Goal: Check status: Check status

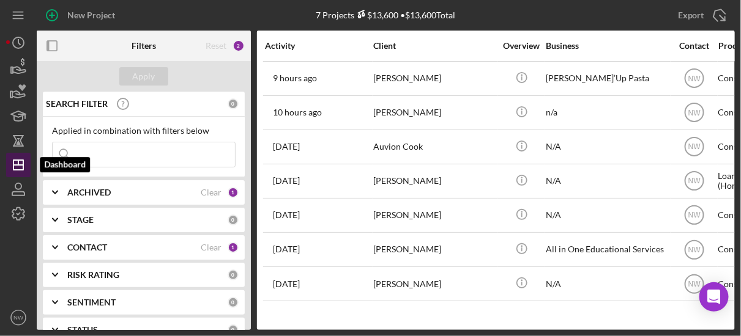
click at [15, 158] on icon "Icon/Dashboard" at bounding box center [18, 165] width 31 height 31
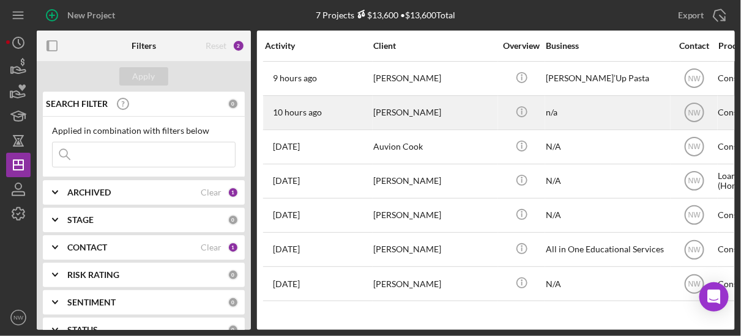
click at [373, 115] on div "[PERSON_NAME]" at bounding box center [434, 113] width 122 height 32
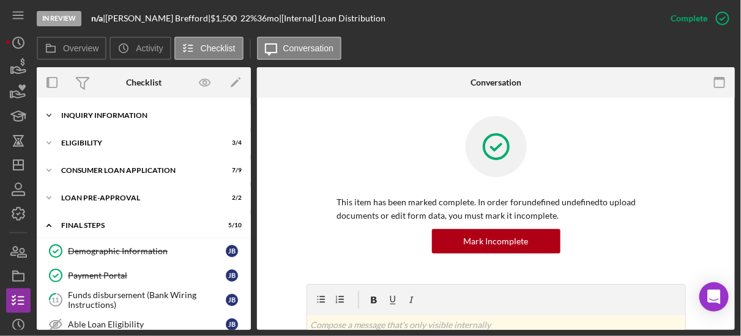
click at [46, 110] on icon "Icon/Expander" at bounding box center [49, 115] width 24 height 24
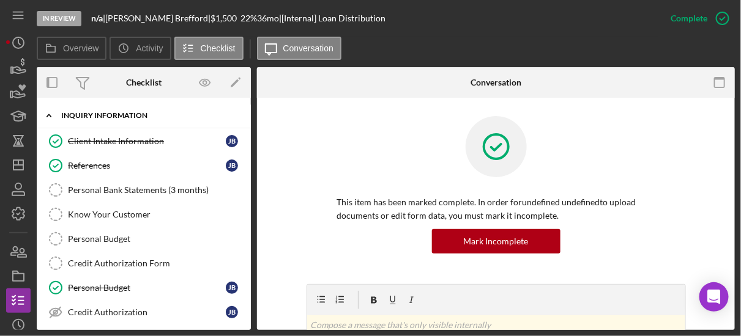
click at [50, 114] on icon "Icon/Expander" at bounding box center [49, 115] width 24 height 24
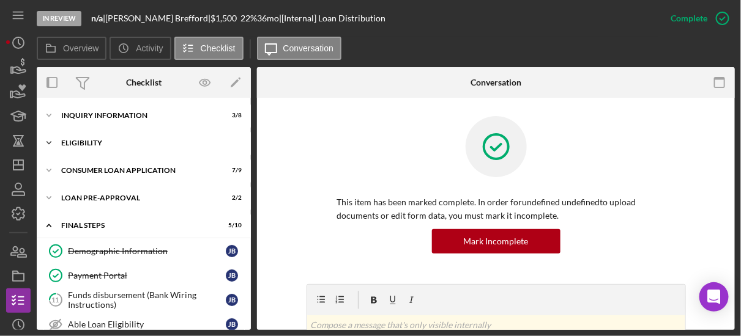
click at [49, 141] on icon "Icon/Expander" at bounding box center [49, 143] width 24 height 24
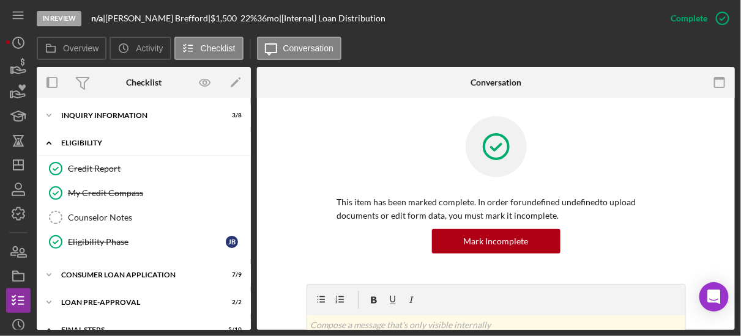
click at [49, 141] on icon "Icon/Expander" at bounding box center [49, 143] width 24 height 24
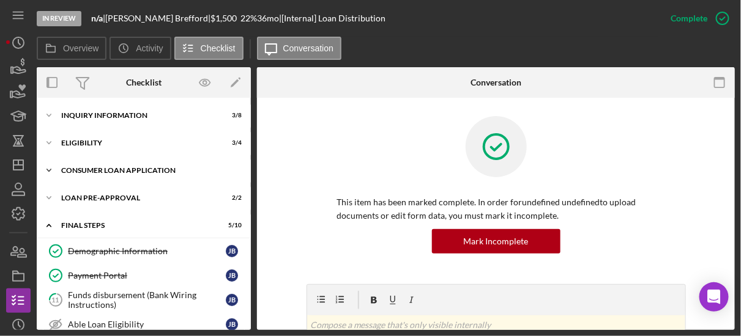
click at [49, 165] on icon "Icon/Expander" at bounding box center [49, 170] width 24 height 24
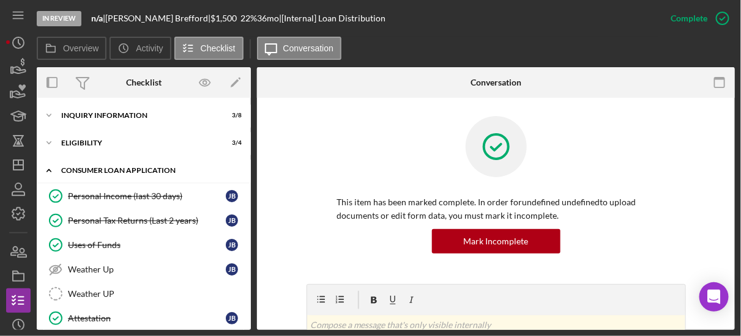
click at [49, 165] on icon "Icon/Expander" at bounding box center [49, 170] width 24 height 24
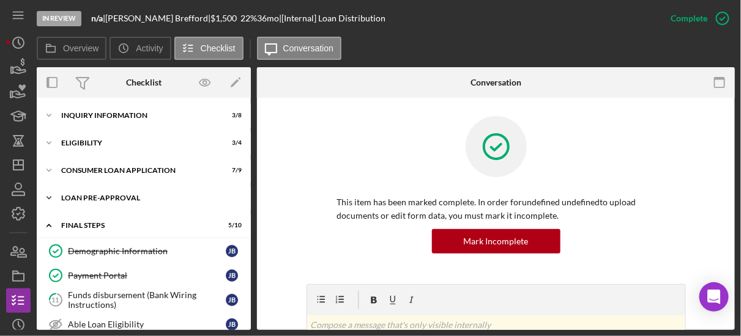
click at [49, 196] on icon "Icon/Expander" at bounding box center [49, 198] width 24 height 24
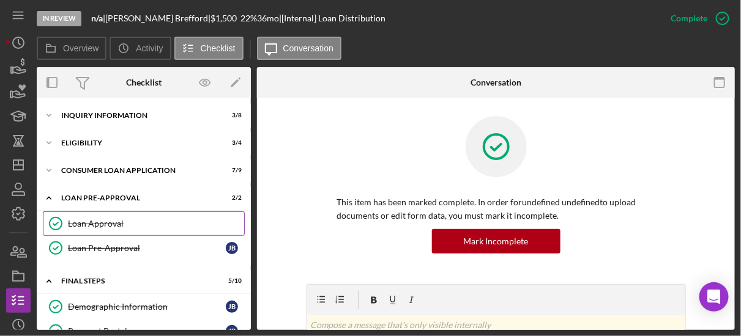
click at [104, 227] on div "Loan Approval" at bounding box center [156, 224] width 176 height 10
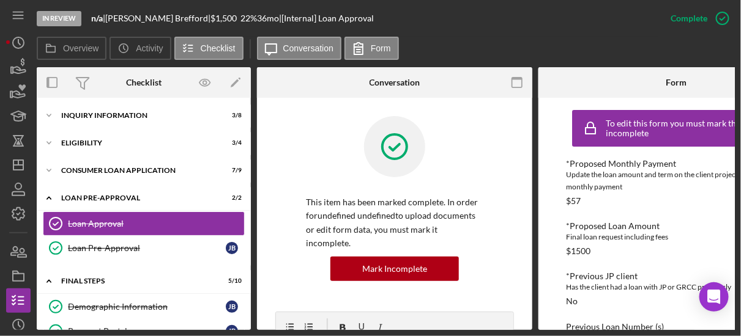
click at [278, 248] on div "This item has been marked complete. In order for undefined undefined to upload …" at bounding box center [394, 214] width 239 height 196
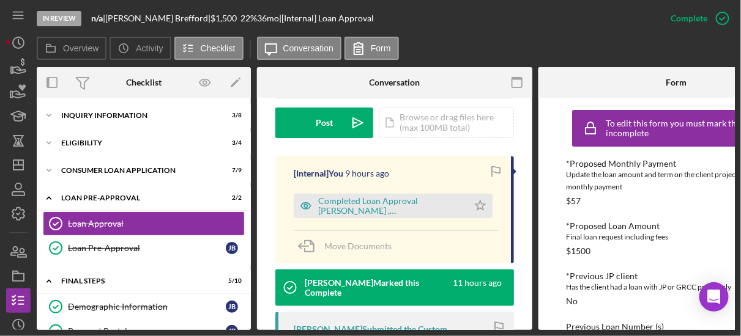
scroll to position [372, 0]
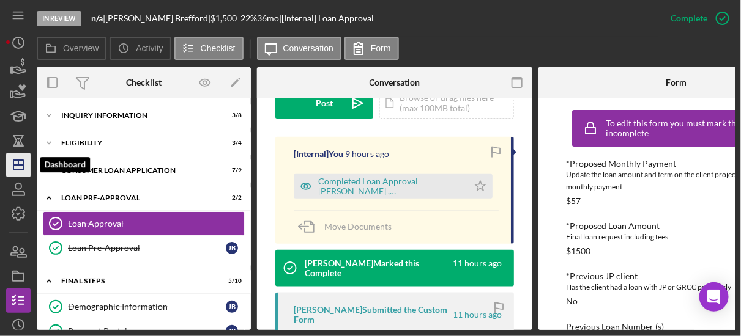
click at [18, 165] on line "button" at bounding box center [18, 162] width 0 height 5
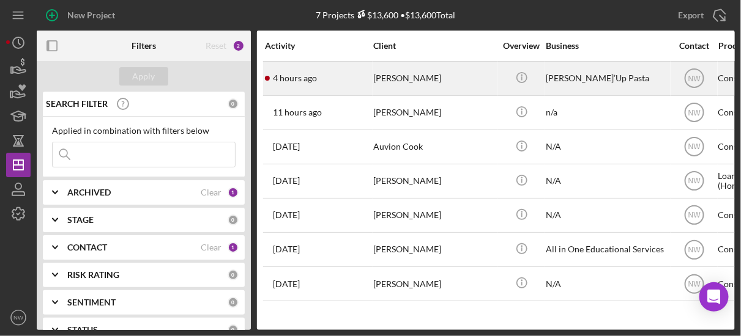
click at [393, 82] on div "[PERSON_NAME]" at bounding box center [434, 78] width 122 height 32
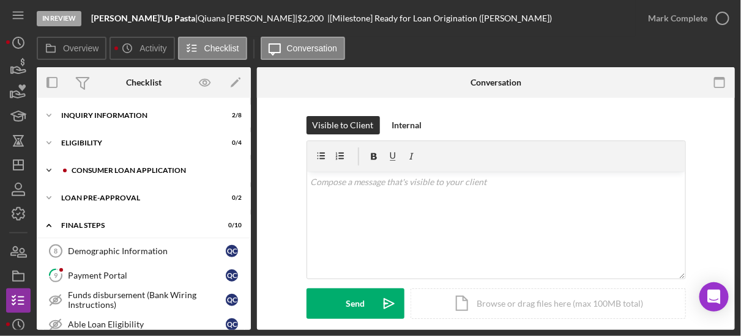
click at [49, 169] on icon "Icon/Expander" at bounding box center [49, 170] width 24 height 24
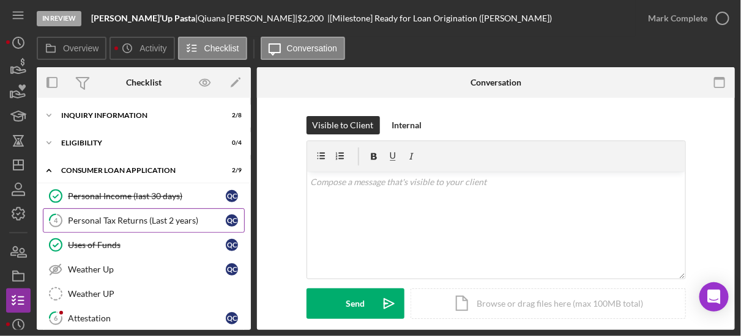
click at [80, 218] on div "Personal Tax Returns (Last 2 years)" at bounding box center [147, 221] width 158 height 10
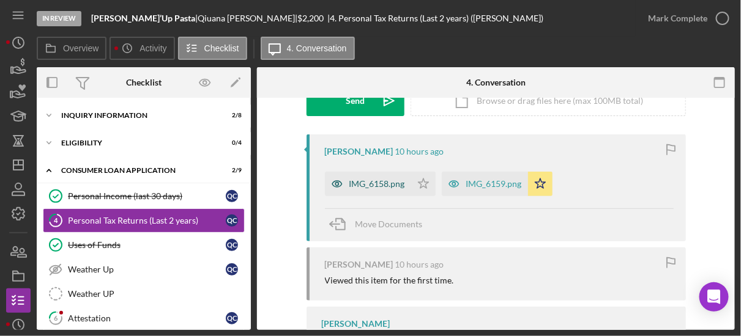
click at [386, 185] on div "IMG_6158.png" at bounding box center [377, 184] width 56 height 10
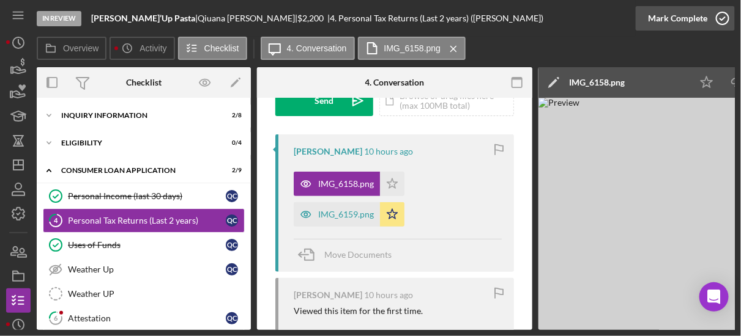
click at [727, 17] on icon "button" at bounding box center [722, 18] width 31 height 31
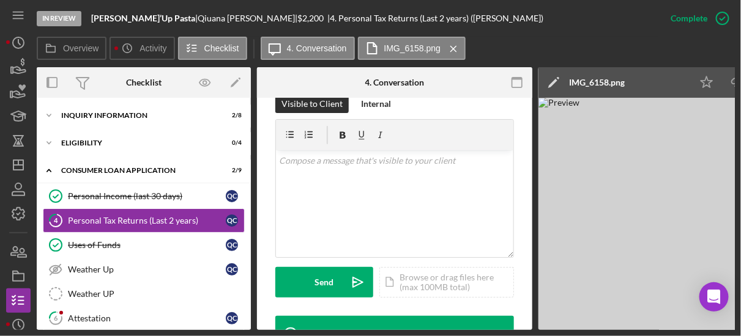
scroll to position [385, 0]
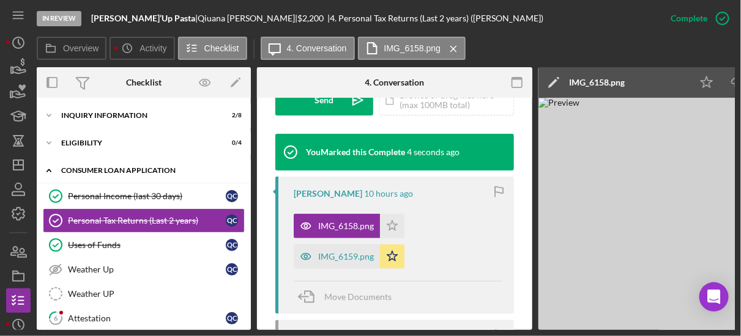
click at [51, 169] on icon "Icon/Expander" at bounding box center [49, 170] width 24 height 24
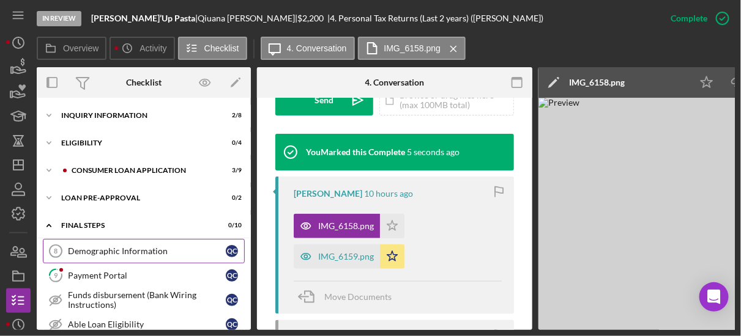
click at [73, 251] on div "Demographic Information" at bounding box center [147, 252] width 158 height 10
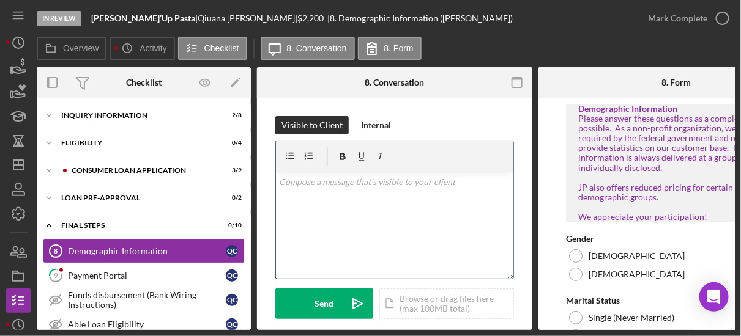
click at [317, 258] on div "v Color teal Color pink Remove color Add row above Add row below Add column bef…" at bounding box center [394, 225] width 237 height 107
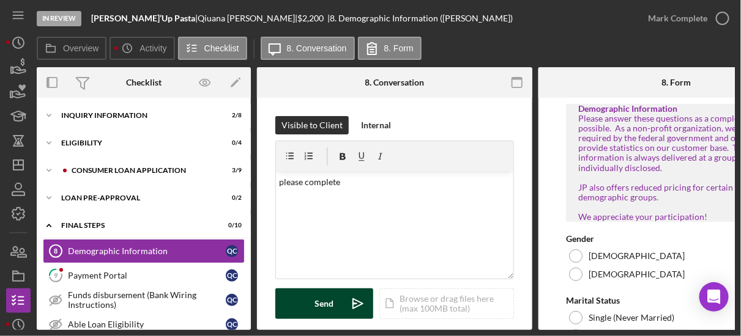
click at [311, 298] on button "Send Icon/icon-invite-send" at bounding box center [324, 304] width 98 height 31
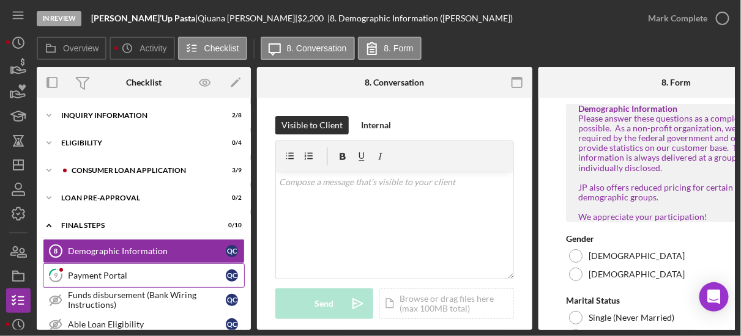
click at [106, 273] on div "Payment Portal" at bounding box center [147, 276] width 158 height 10
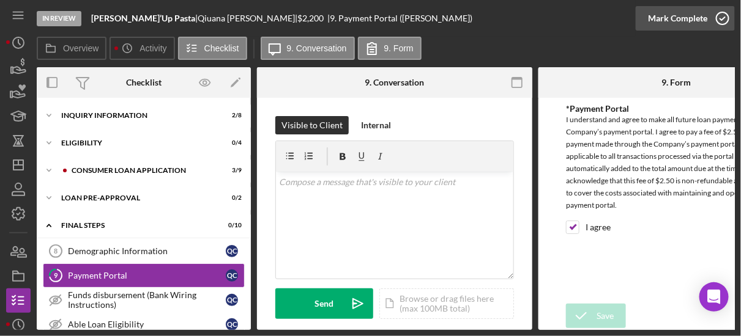
click at [719, 24] on icon "button" at bounding box center [722, 18] width 31 height 31
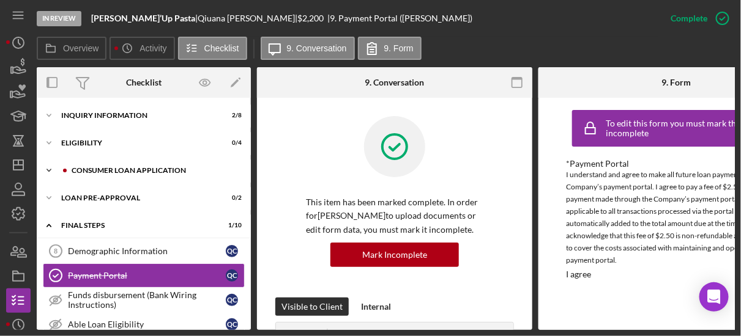
click at [48, 167] on icon "Icon/Expander" at bounding box center [49, 170] width 24 height 24
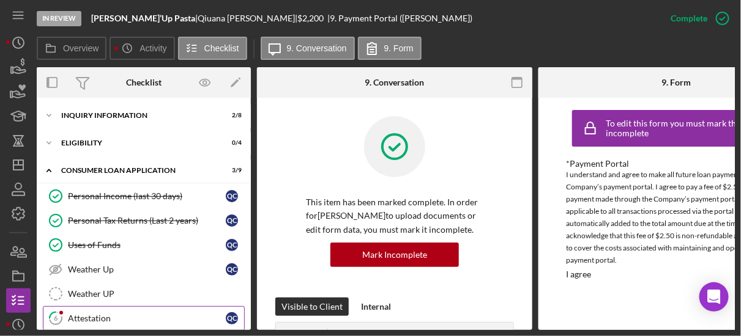
click at [84, 310] on link "6 Attestation Q C" at bounding box center [144, 318] width 202 height 24
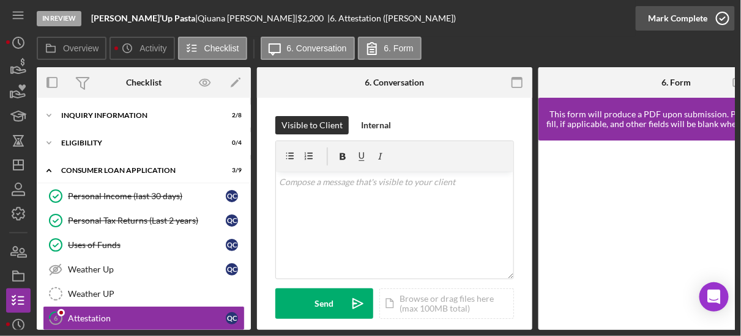
click at [719, 21] on icon "button" at bounding box center [722, 18] width 31 height 31
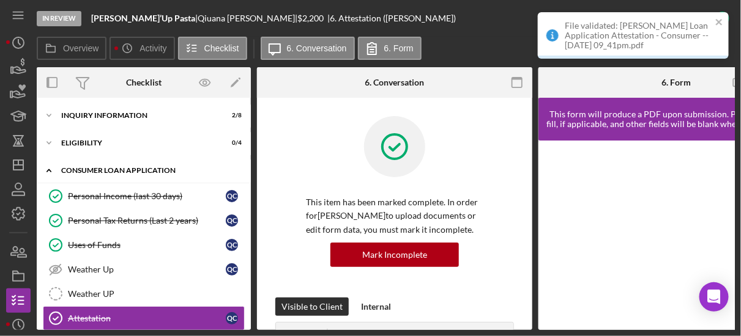
click at [45, 167] on icon "Icon/Expander" at bounding box center [49, 170] width 24 height 24
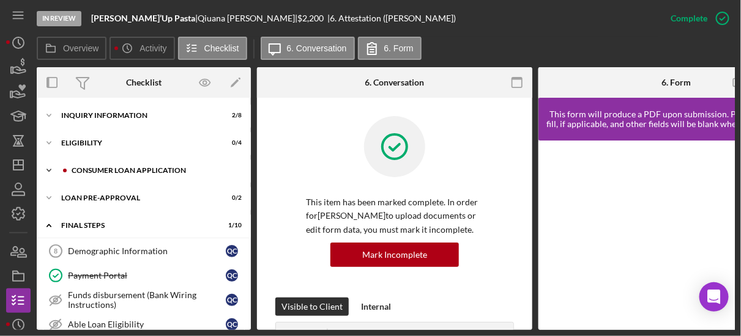
click at [59, 170] on icon "Icon/Expander" at bounding box center [49, 170] width 24 height 24
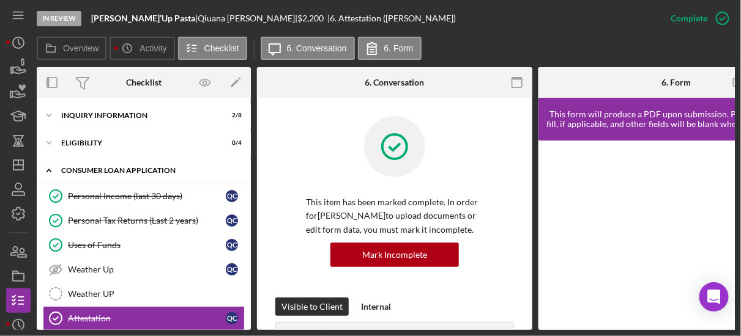
scroll to position [103, 0]
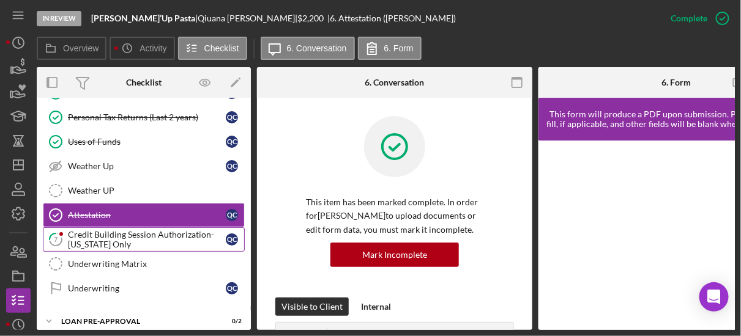
click at [89, 231] on div "Credit Building Session Authorization- [US_STATE] Only" at bounding box center [147, 240] width 158 height 20
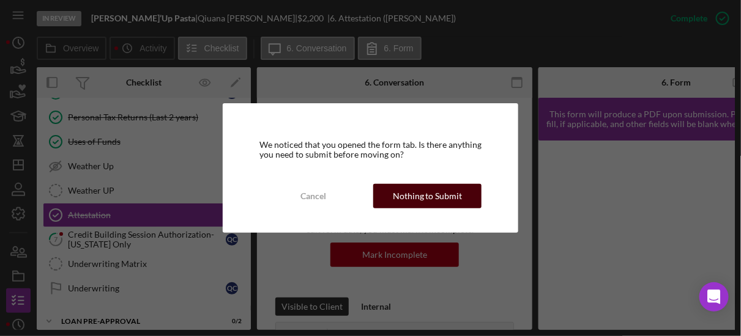
click at [395, 192] on div "Nothing to Submit" at bounding box center [428, 196] width 70 height 24
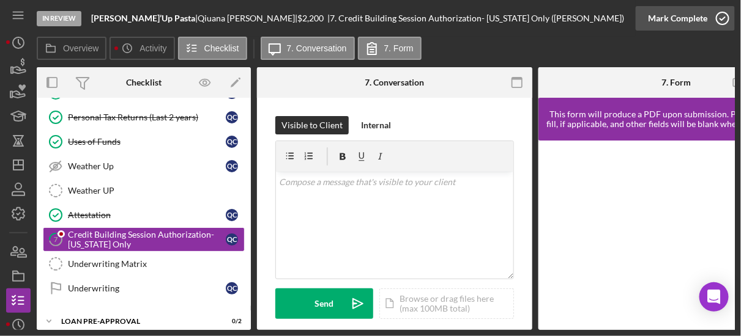
click at [725, 17] on icon "button" at bounding box center [722, 18] width 31 height 31
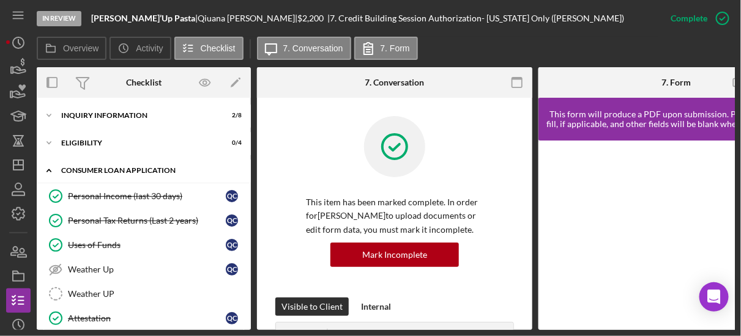
click at [48, 170] on polyline at bounding box center [49, 170] width 4 height 2
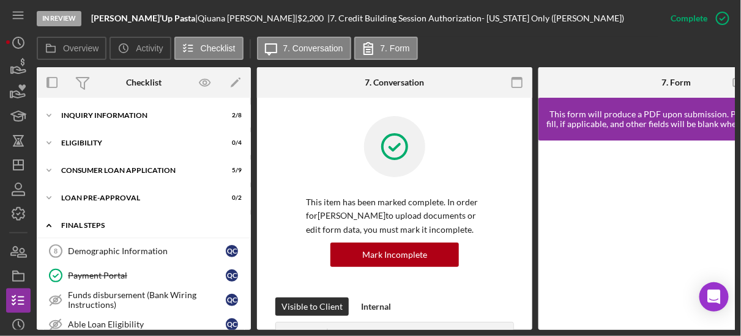
click at [53, 221] on icon "Icon/Expander" at bounding box center [49, 225] width 24 height 24
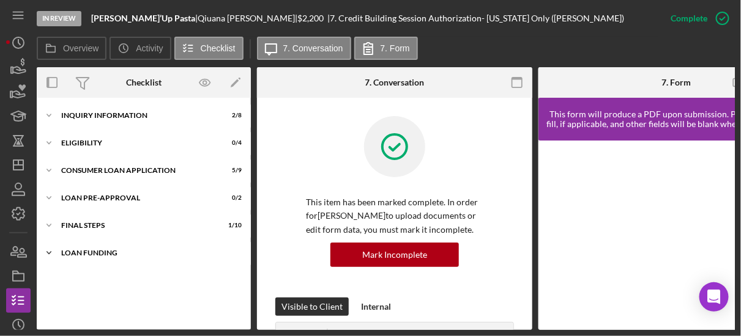
click at [46, 251] on icon "Icon/Expander" at bounding box center [49, 253] width 24 height 24
click at [47, 224] on polyline at bounding box center [49, 225] width 4 height 2
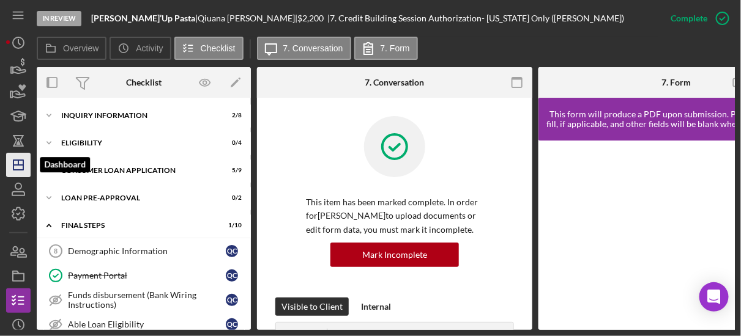
click at [21, 163] on icon "Icon/Dashboard" at bounding box center [18, 165] width 31 height 31
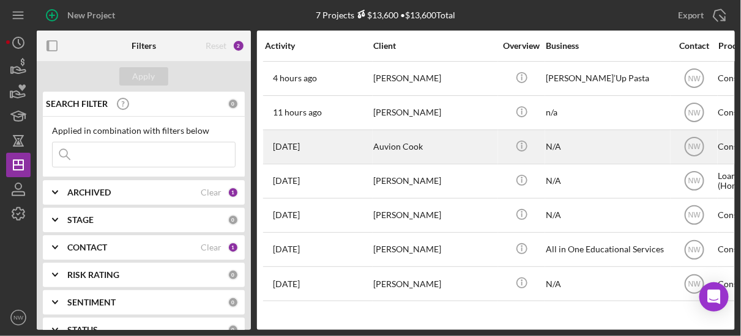
click at [389, 143] on div "Auvion Cook" at bounding box center [434, 147] width 122 height 32
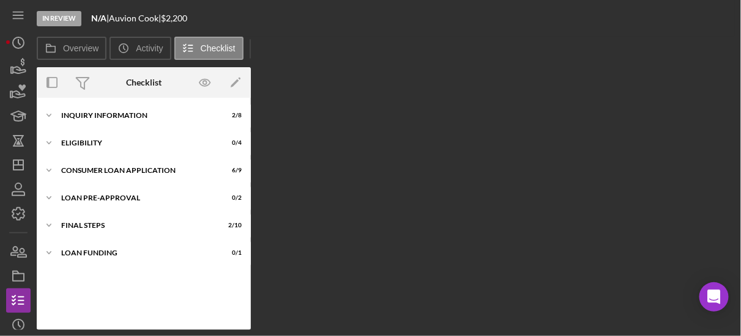
scroll to position [5, 0]
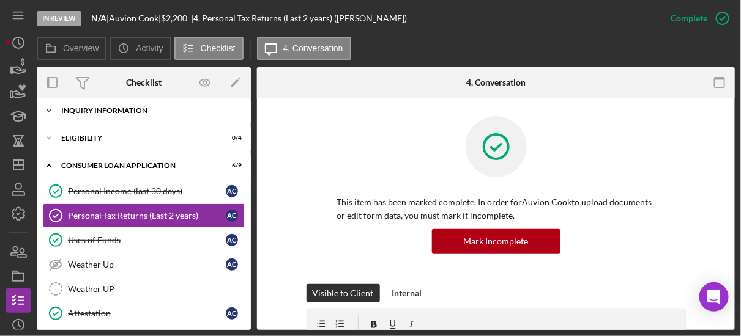
click at [50, 108] on icon "Icon/Expander" at bounding box center [49, 110] width 24 height 24
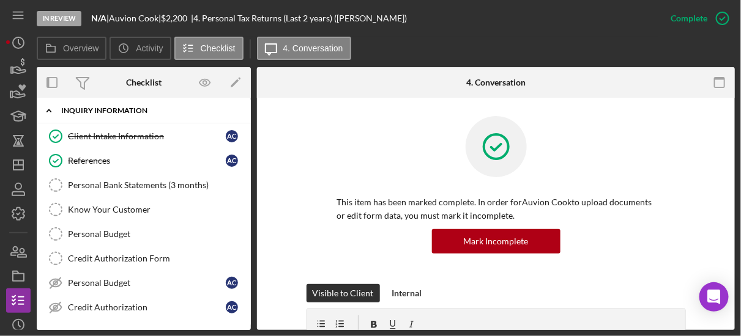
click at [50, 108] on icon "Icon/Expander" at bounding box center [49, 110] width 24 height 24
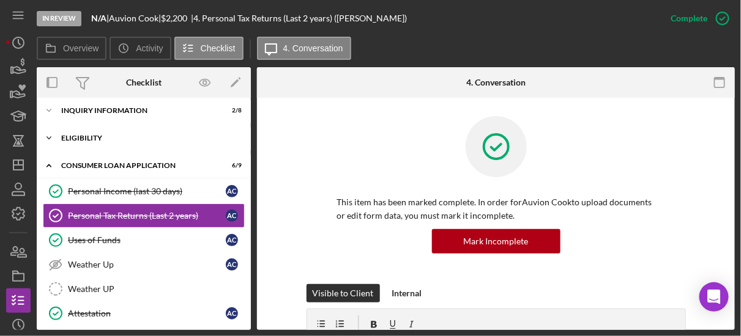
click at [51, 135] on icon "Icon/Expander" at bounding box center [49, 138] width 24 height 24
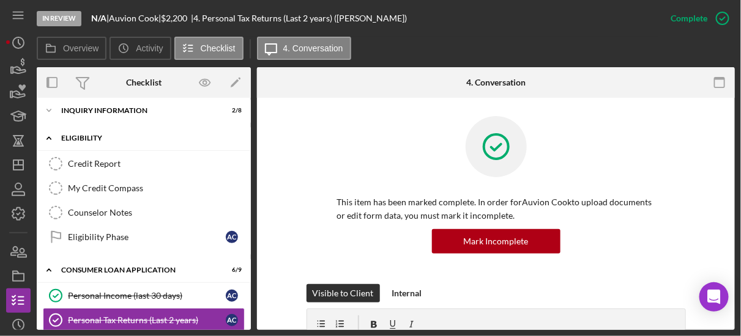
click at [51, 135] on icon "Icon/Expander" at bounding box center [49, 138] width 24 height 24
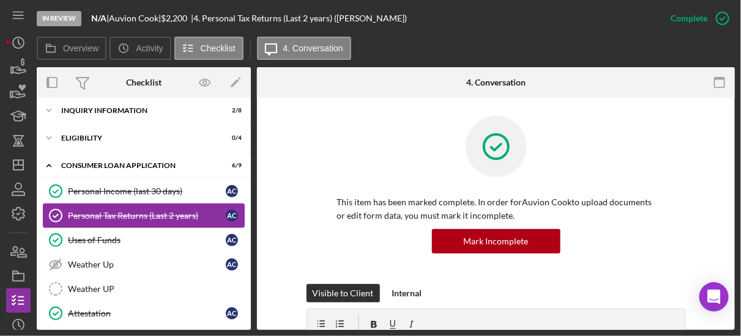
click at [117, 216] on div "Personal Tax Returns (Last 2 years)" at bounding box center [147, 216] width 158 height 10
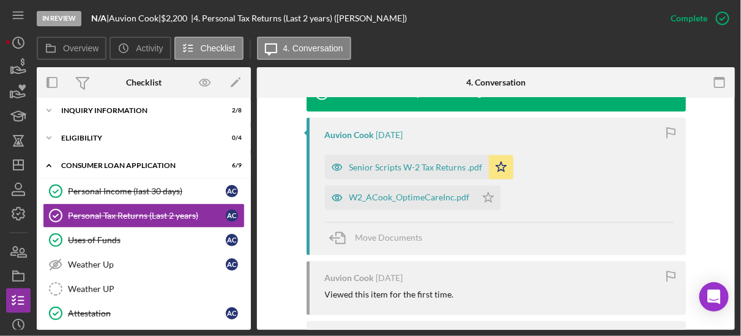
scroll to position [688, 0]
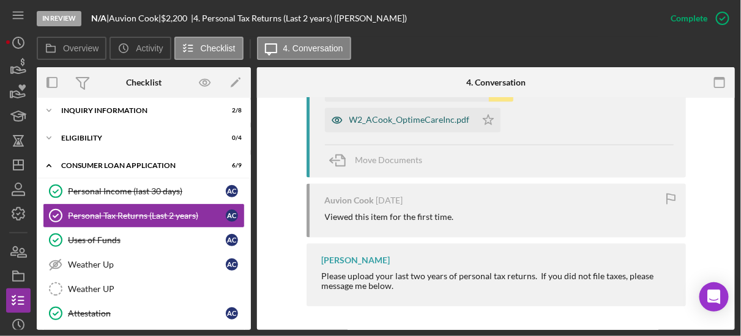
click at [395, 123] on div "W2_ACook_OptimeCareInc.pdf" at bounding box center [409, 121] width 120 height 10
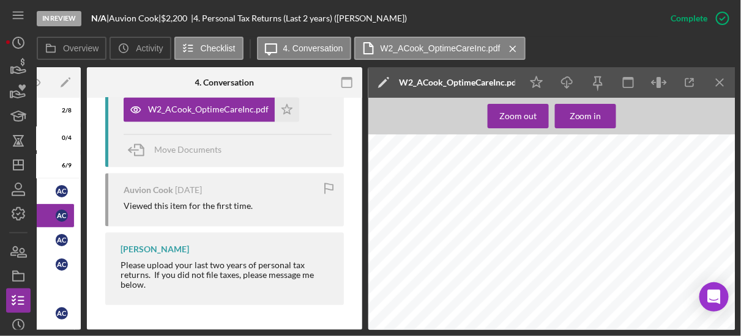
scroll to position [274, 0]
click at [18, 169] on icon "Icon/Dashboard" at bounding box center [18, 165] width 31 height 31
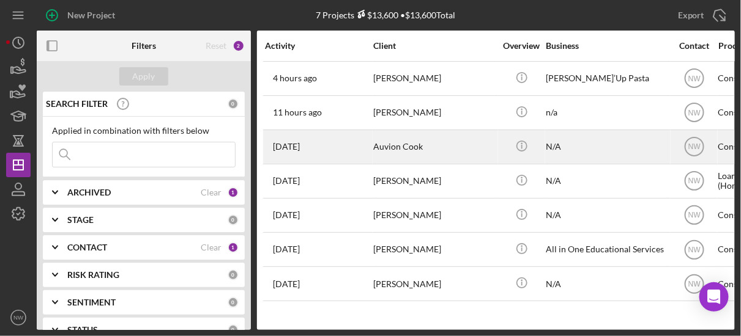
click at [390, 146] on div "Auvion Cook" at bounding box center [434, 147] width 122 height 32
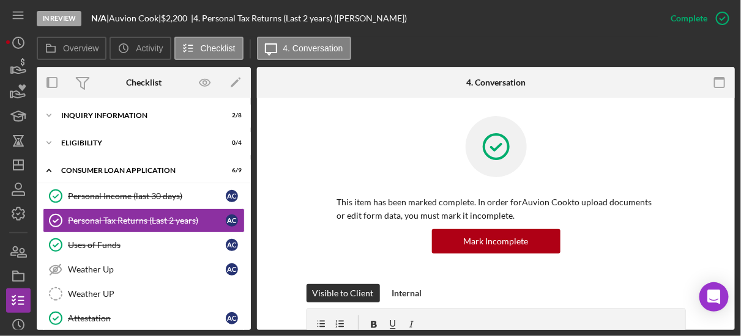
scroll to position [5, 0]
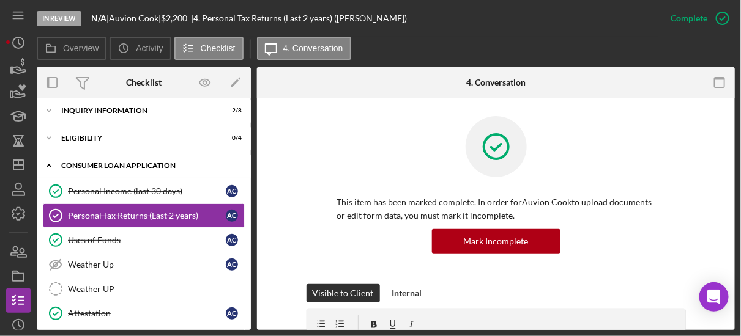
click at [51, 168] on icon "Icon/Expander" at bounding box center [49, 166] width 24 height 24
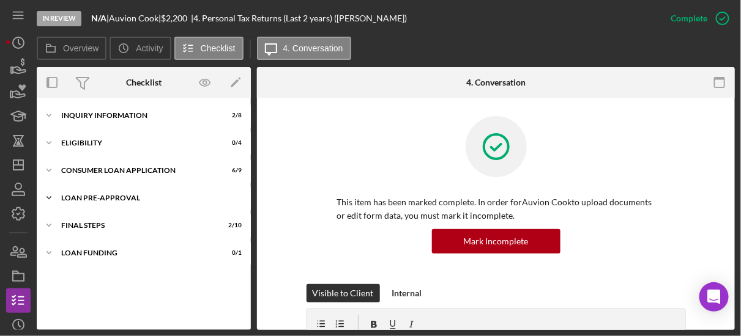
click at [47, 193] on icon "Icon/Expander" at bounding box center [49, 198] width 24 height 24
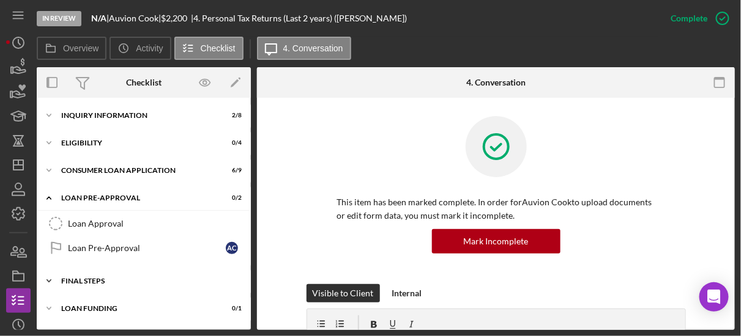
click at [46, 278] on icon "Icon/Expander" at bounding box center [49, 281] width 24 height 24
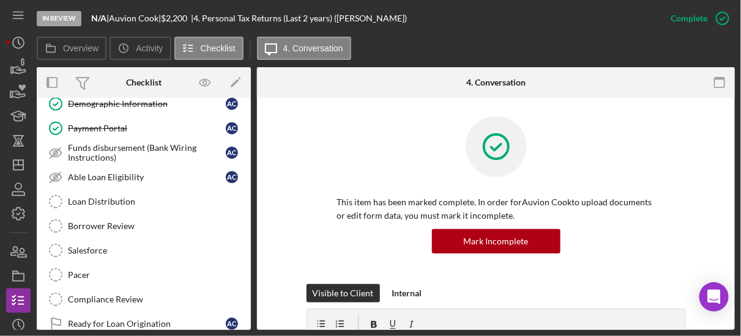
scroll to position [243, 0]
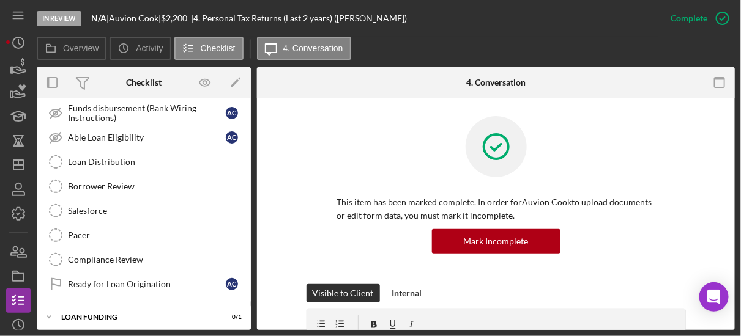
click at [247, 106] on div "Demographic Information Demographic Information A C Payment Portal Payment Port…" at bounding box center [144, 177] width 214 height 251
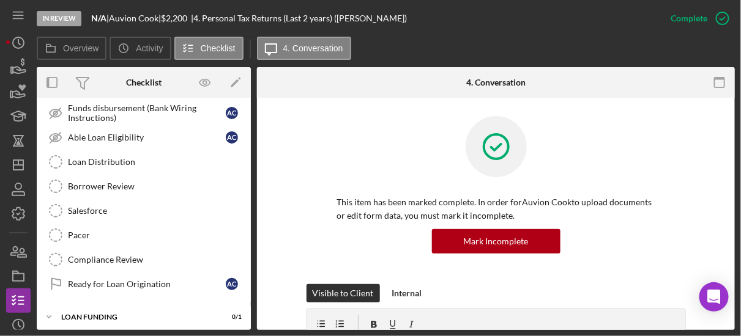
click at [247, 106] on div "Demographic Information Demographic Information A C Payment Portal Payment Port…" at bounding box center [144, 177] width 214 height 251
click at [243, 110] on div "Demographic Information Demographic Information A C Payment Portal Payment Port…" at bounding box center [144, 177] width 214 height 251
click at [247, 105] on div "Demographic Information Demographic Information A C Payment Portal Payment Port…" at bounding box center [144, 177] width 214 height 251
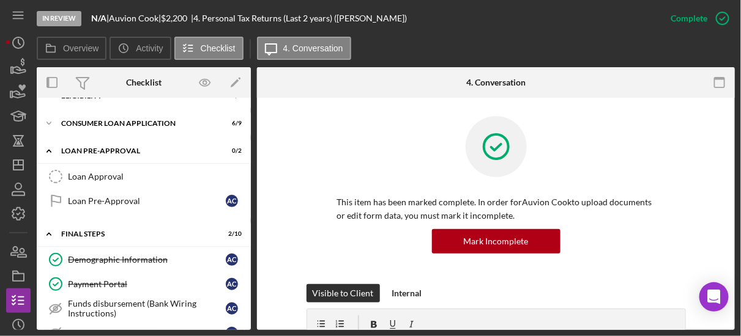
scroll to position [0, 0]
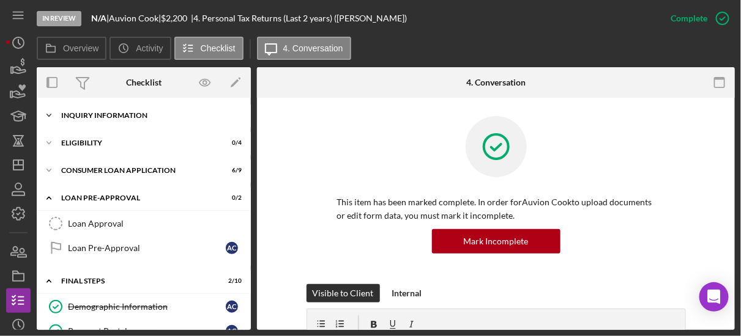
click at [48, 117] on icon "Icon/Expander" at bounding box center [49, 115] width 24 height 24
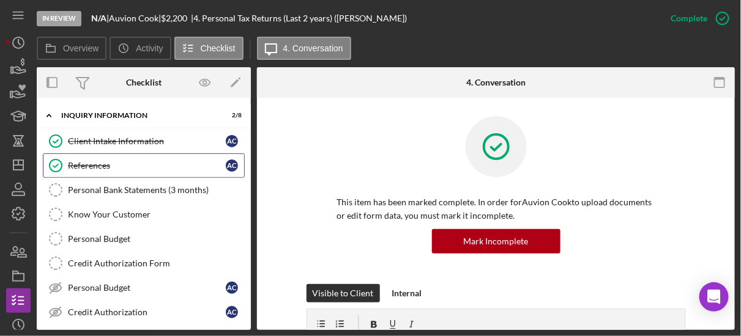
click at [76, 161] on div "References" at bounding box center [147, 166] width 158 height 10
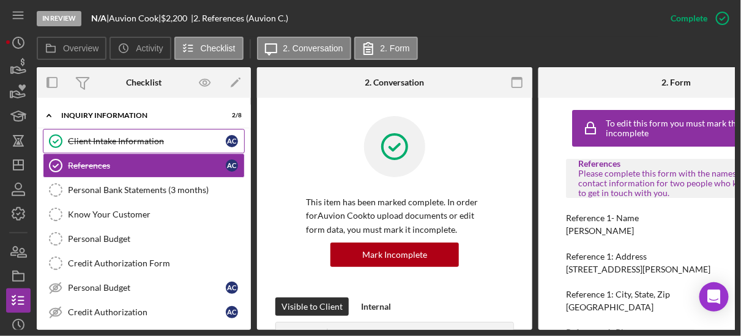
click at [77, 139] on div "Client Intake Information" at bounding box center [147, 141] width 158 height 10
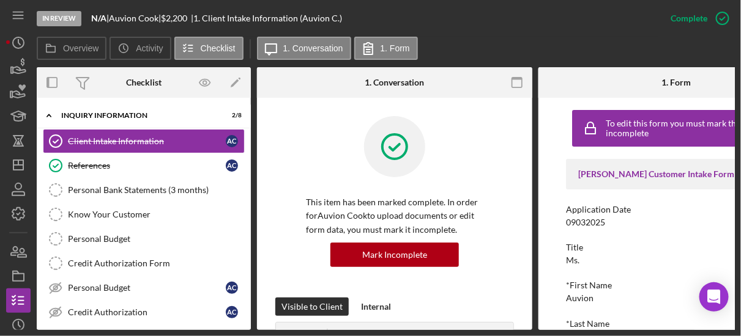
scroll to position [20, 0]
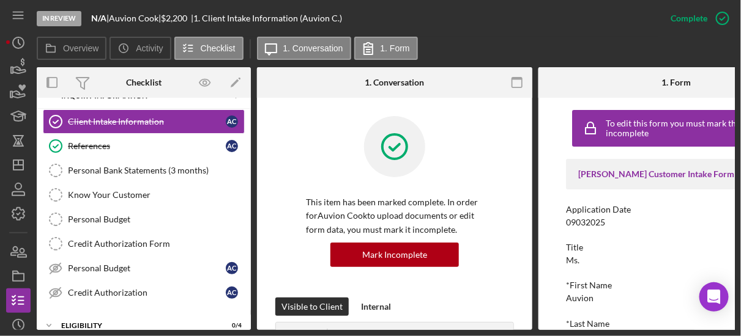
click at [545, 236] on div "To edit this form you must mark this item incomplete [PERSON_NAME] Customer Int…" at bounding box center [675, 214] width 275 height 232
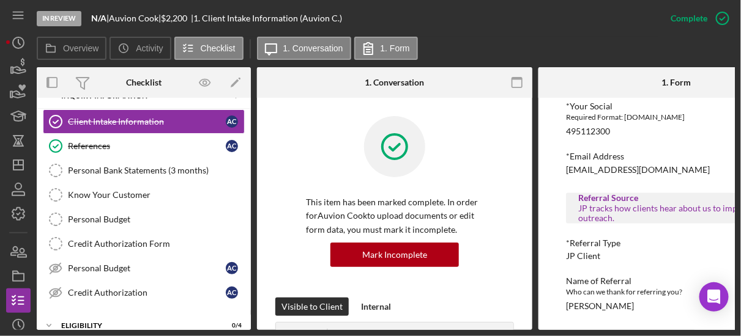
scroll to position [587, 0]
click at [247, 319] on div "Icon/Expander Eligibility 0 / 4" at bounding box center [144, 326] width 214 height 24
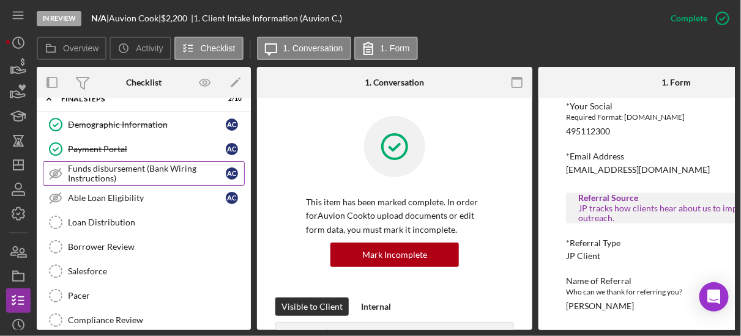
scroll to position [470, 0]
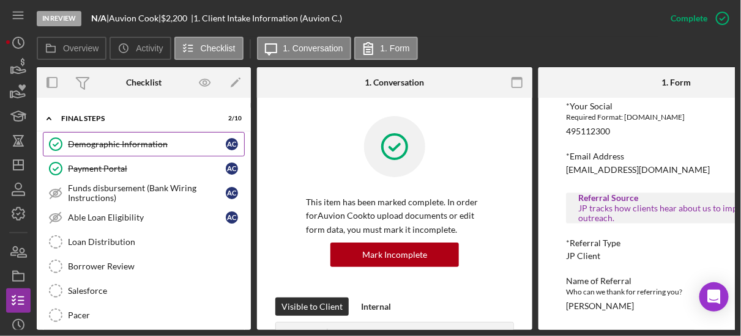
click at [114, 139] on div "Demographic Information" at bounding box center [147, 144] width 158 height 10
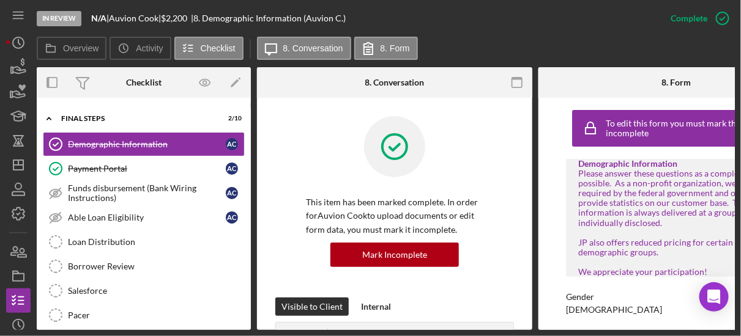
click at [566, 260] on div "Demographic Information Please answer these questions as a completely as possib…" at bounding box center [676, 218] width 220 height 118
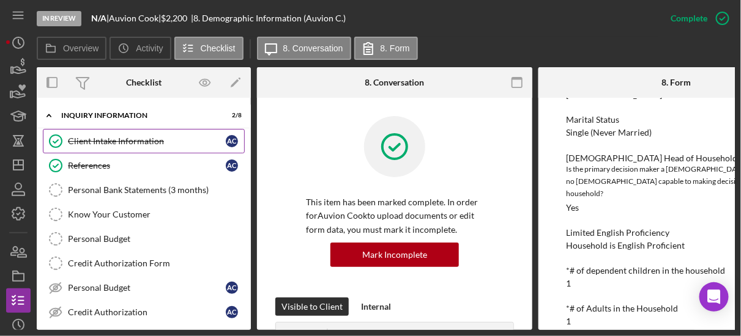
click at [137, 141] on div "Client Intake Information" at bounding box center [147, 141] width 158 height 10
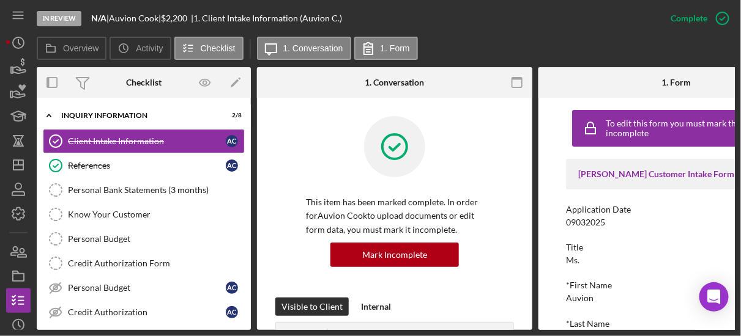
click at [732, 323] on div "*Last Name" at bounding box center [676, 324] width 220 height 10
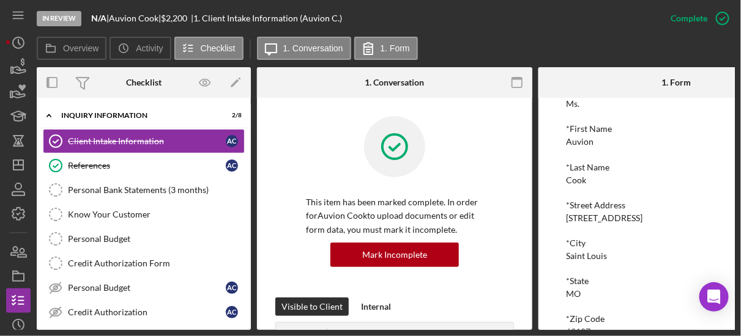
scroll to position [176, 0]
